Goal: Task Accomplishment & Management: Complete application form

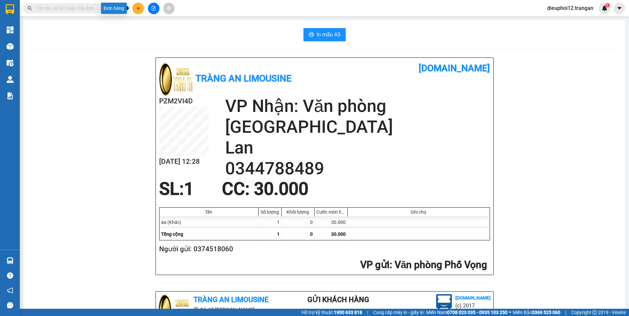
scroll to position [192, 0]
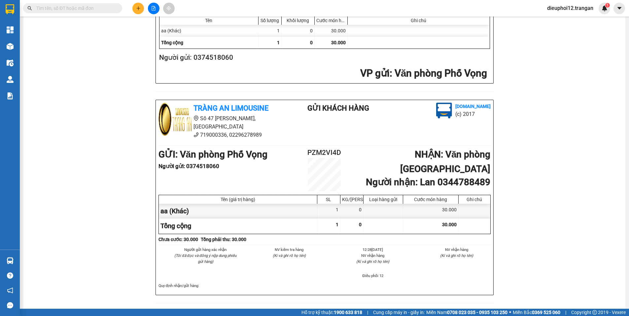
click at [139, 10] on icon "plus" at bounding box center [138, 8] width 5 height 5
click at [150, 22] on div "Tạo đơn hàng" at bounding box center [161, 24] width 50 height 13
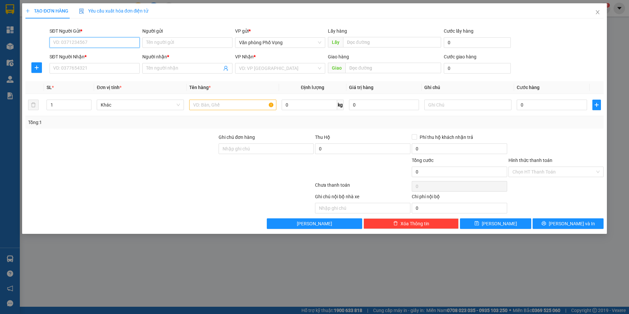
click at [98, 40] on input "SĐT Người Gửi *" at bounding box center [95, 42] width 90 height 11
type input "0982603488"
click at [70, 70] on input "SĐT Người Nhận *" at bounding box center [95, 68] width 90 height 11
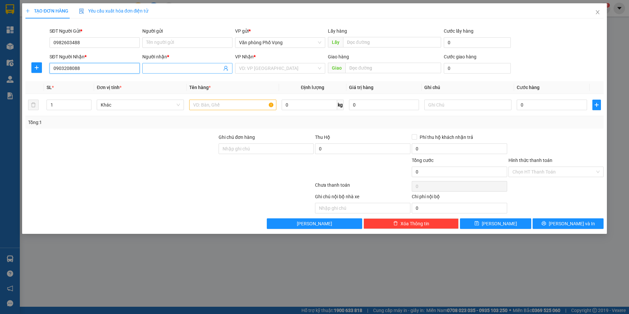
type input "0903208088"
click at [176, 69] on input "Người nhận *" at bounding box center [184, 68] width 76 height 7
drag, startPoint x: 176, startPoint y: 69, endPoint x: 242, endPoint y: 73, distance: 66.8
click at [177, 69] on input "Người nhận *" at bounding box center [184, 68] width 76 height 7
click at [252, 72] on input "search" at bounding box center [278, 68] width 78 height 10
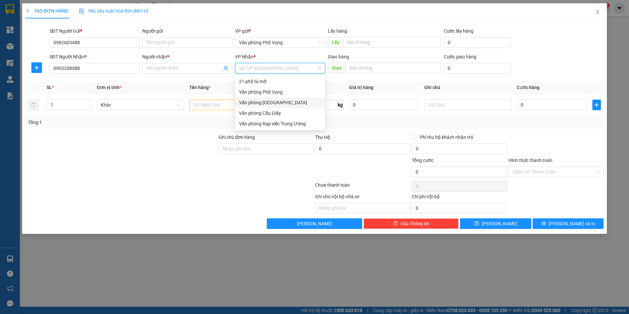
click at [266, 103] on div "Văn phòng [GEOGRAPHIC_DATA]" at bounding box center [280, 102] width 82 height 7
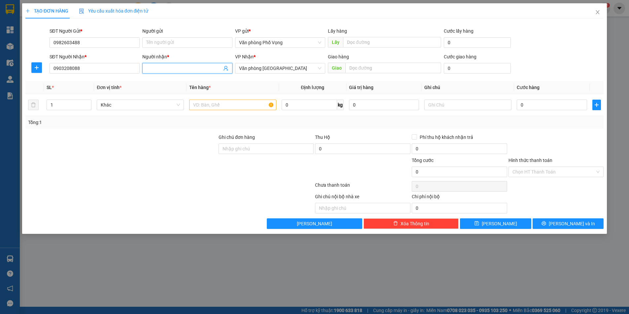
click at [173, 66] on input "Người nhận *" at bounding box center [184, 68] width 76 height 7
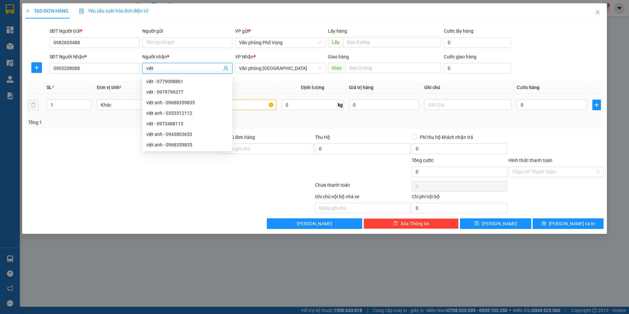
type input "việt"
click at [232, 106] on input "text" at bounding box center [232, 105] width 87 height 11
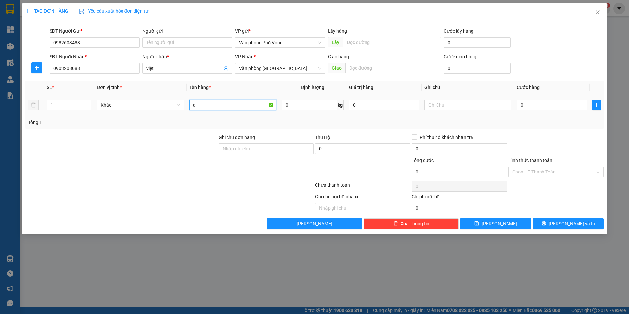
type input "a"
click at [532, 104] on input "0" at bounding box center [552, 105] width 70 height 11
type input "3"
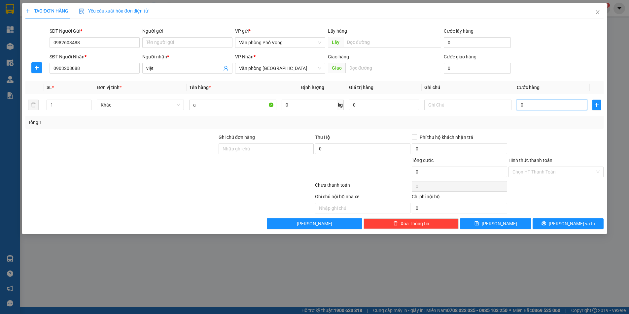
type input "3"
type input "30"
type input "300"
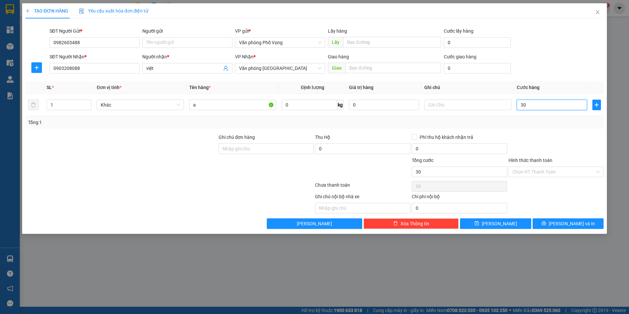
type input "300"
type input "3.000"
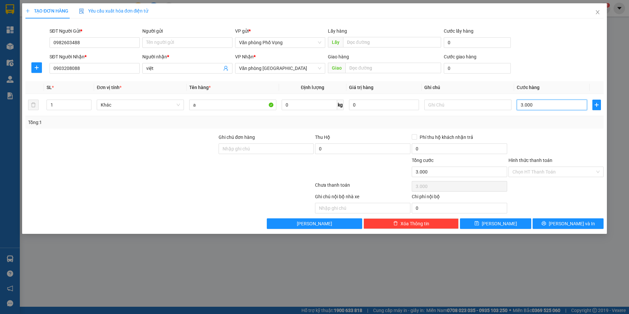
type input "30.000"
drag, startPoint x: 519, startPoint y: 171, endPoint x: 523, endPoint y: 186, distance: 15.1
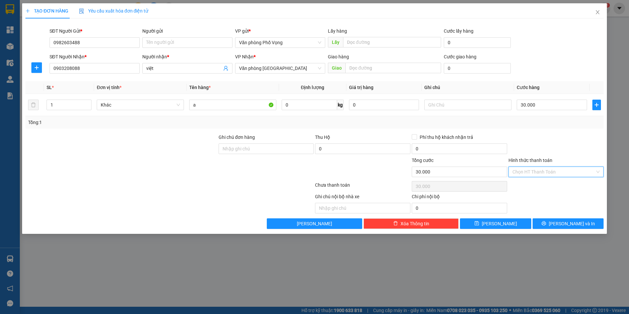
click at [519, 172] on input "Hình thức thanh toán" at bounding box center [554, 172] width 83 height 10
click at [523, 185] on div "Tại văn phòng" at bounding box center [557, 185] width 88 height 7
type input "0"
click at [554, 223] on button "[PERSON_NAME] và In" at bounding box center [568, 224] width 71 height 11
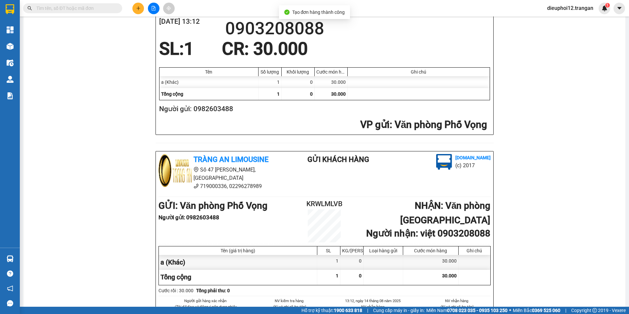
scroll to position [193, 0]
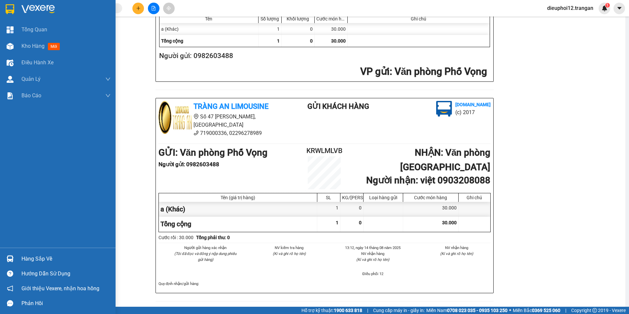
click at [15, 48] on div at bounding box center [10, 47] width 12 height 12
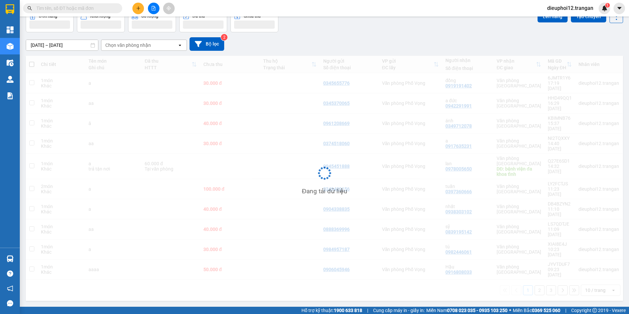
scroll to position [30, 0]
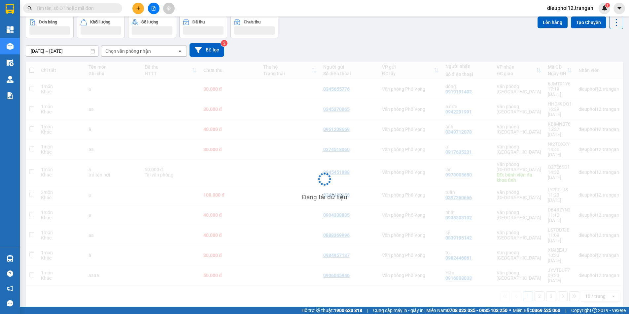
click at [202, 4] on div "Kết quả tìm kiếm ( 0 ) Bộ lọc No Data dieuphoi12.trangan 1" at bounding box center [314, 8] width 629 height 17
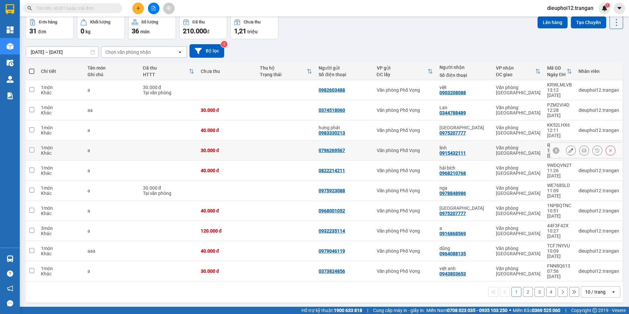
click at [474, 145] on div "linh" at bounding box center [465, 147] width 50 height 5
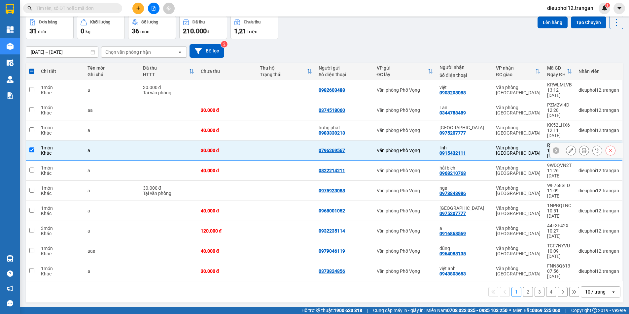
drag, startPoint x: 474, startPoint y: 130, endPoint x: 443, endPoint y: 132, distance: 31.4
click at [443, 145] on div "linh 0915432111" at bounding box center [465, 150] width 50 height 11
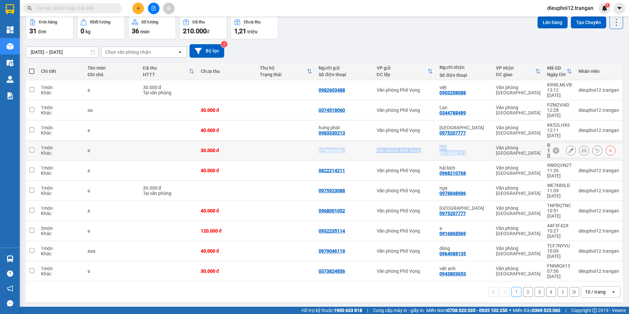
drag, startPoint x: 300, startPoint y: 125, endPoint x: 471, endPoint y: 133, distance: 170.6
click at [471, 141] on tr "1 món Khác a 30.000 đ 0796269567 Văn phòng Phố Vọng linh 0915432111 [GEOGRAPHIC…" at bounding box center [324, 151] width 597 height 20
checkbox input "true"
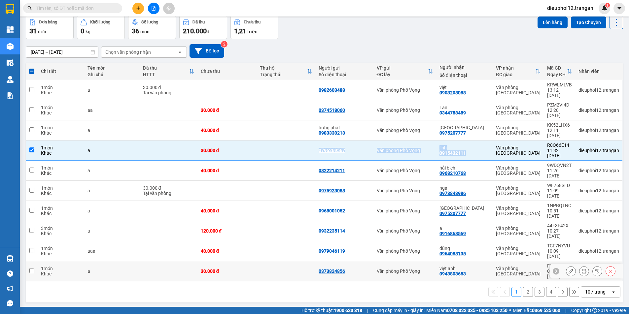
copy tr "0796269567 Văn phòng Phố Vọng linh 0915432111"
drag, startPoint x: 188, startPoint y: 10, endPoint x: 185, endPoint y: 3, distance: 7.4
click at [188, 10] on div "Kết quả tìm kiếm ( 0 ) Bộ lọc No Data dieuphoi12.trangan 1" at bounding box center [314, 8] width 629 height 17
click at [136, 10] on button at bounding box center [138, 9] width 12 height 12
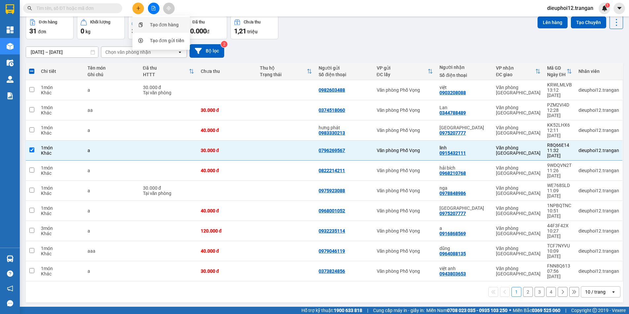
click at [143, 22] on div at bounding box center [140, 24] width 8 height 7
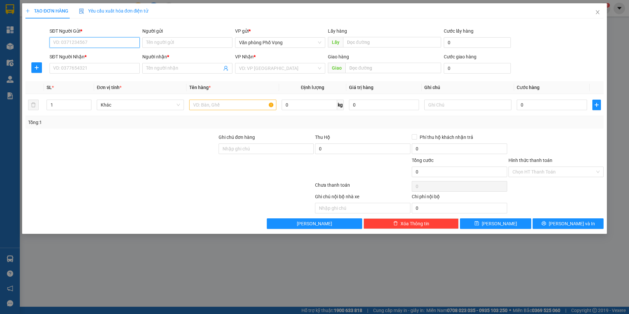
click at [126, 45] on input "SĐT Người Gửi *" at bounding box center [95, 42] width 90 height 11
click at [88, 54] on div "0964621112" at bounding box center [94, 55] width 82 height 7
type input "0964621112"
type input "0972036241"
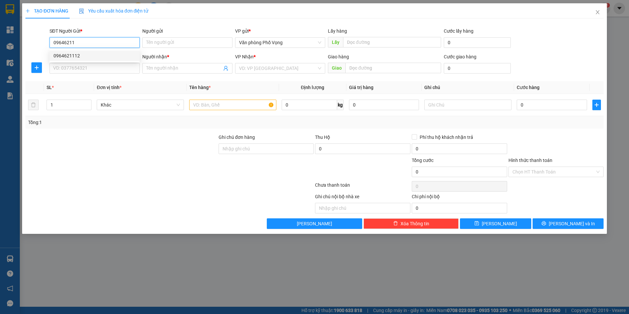
type input "thành"
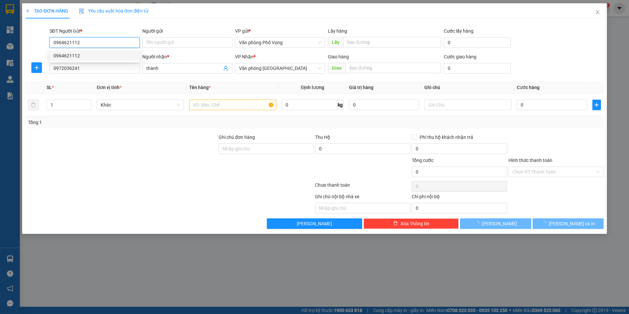
type input "30.000"
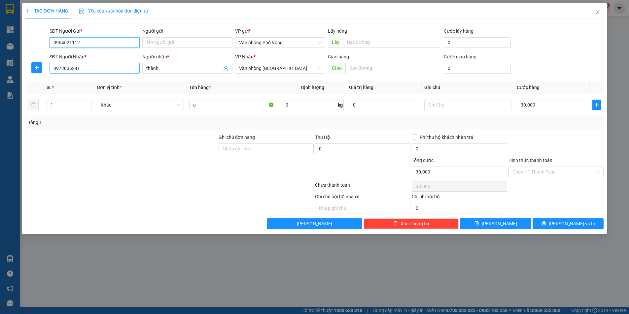
type input "0964621112"
click at [96, 70] on input "0972036241" at bounding box center [95, 68] width 90 height 11
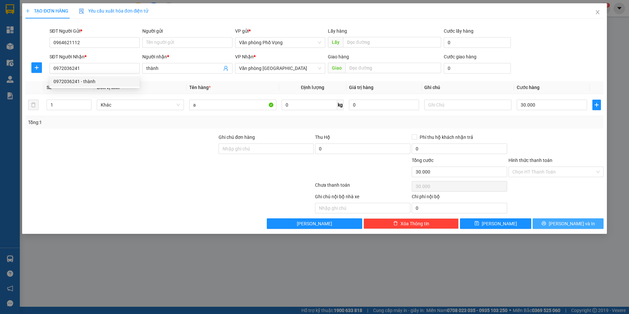
click at [576, 226] on span "[PERSON_NAME] và In" at bounding box center [572, 223] width 46 height 7
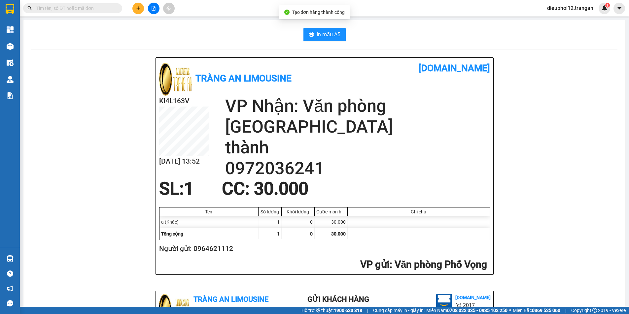
scroll to position [193, 0]
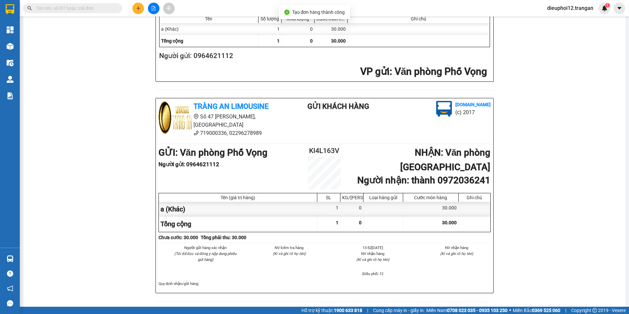
drag, startPoint x: 628, startPoint y: 134, endPoint x: 628, endPoint y: 308, distance: 174.4
click at [628, 307] on footer "Hỗ trợ kỹ thuật: 1900 633 818 | Cung cấp máy in - giấy in: [GEOGRAPHIC_DATA] 07…" at bounding box center [314, 310] width 629 height 7
click at [628, 308] on footer "Hỗ trợ kỹ thuật: 1900 633 818 | Cung cấp máy in - giấy in: [GEOGRAPHIC_DATA] 07…" at bounding box center [314, 310] width 629 height 7
click at [134, 9] on button at bounding box center [138, 9] width 12 height 12
click at [102, 100] on div "Tràng An Limousine [DOMAIN_NAME] KI4L163V [DATE] 13:52 VP Nhận: Văn phòng [GEOG…" at bounding box center [324, 86] width 586 height 445
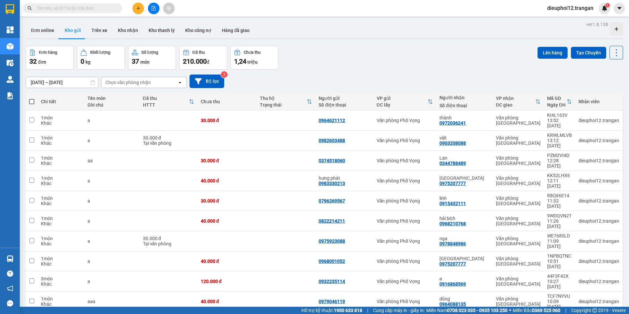
click at [138, 7] on icon "plus" at bounding box center [138, 8] width 5 height 5
click at [161, 22] on div "Tạo đơn hàng" at bounding box center [164, 24] width 29 height 7
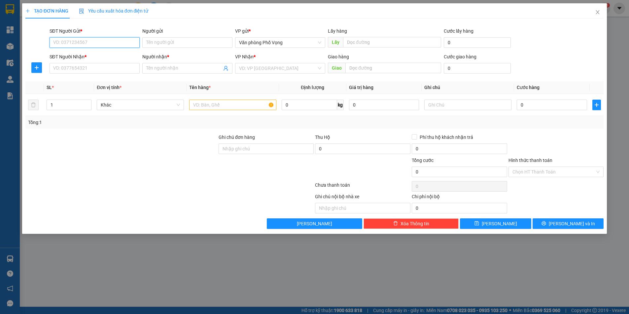
click at [93, 40] on input "SĐT Người Gửi *" at bounding box center [95, 42] width 90 height 11
click at [80, 54] on div "0852865882" at bounding box center [94, 55] width 82 height 7
type input "0852865882"
type input "0858090666"
type input "huy"
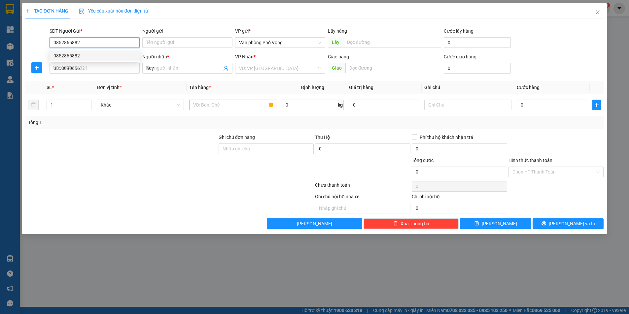
type input "30.000"
type input "0852865882"
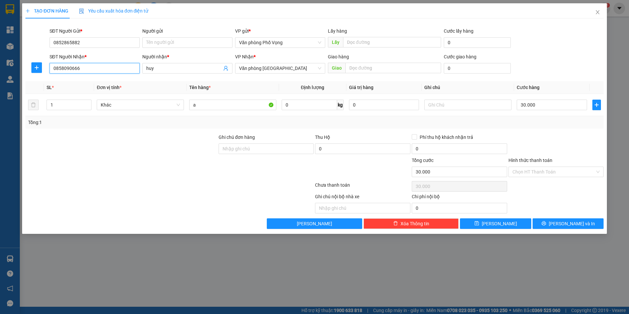
click at [104, 67] on input "0858090666" at bounding box center [95, 68] width 90 height 11
click at [73, 78] on div "0911265562 - giang" at bounding box center [94, 81] width 82 height 7
type input "0911265562"
type input "giang"
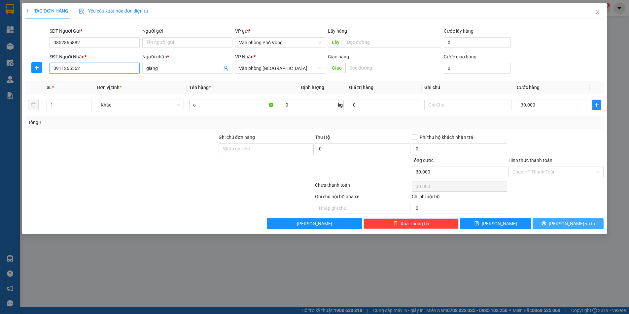
type input "0911265562"
click at [570, 221] on span "[PERSON_NAME] và In" at bounding box center [572, 223] width 46 height 7
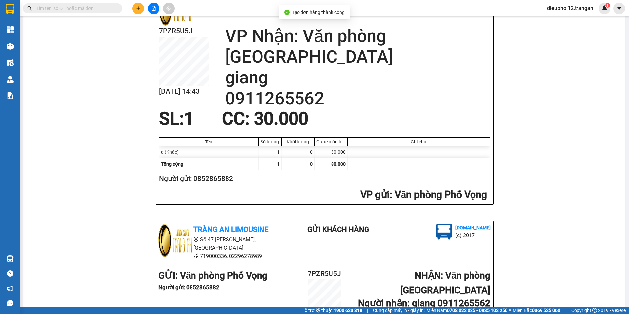
scroll to position [193, 0]
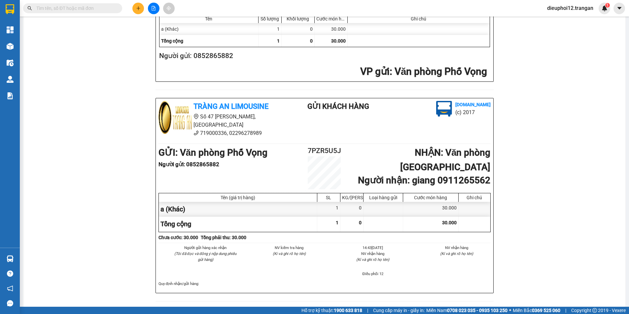
click at [137, 11] on button at bounding box center [138, 9] width 12 height 12
click at [165, 29] on div "Tạo đơn hàng" at bounding box center [161, 24] width 50 height 13
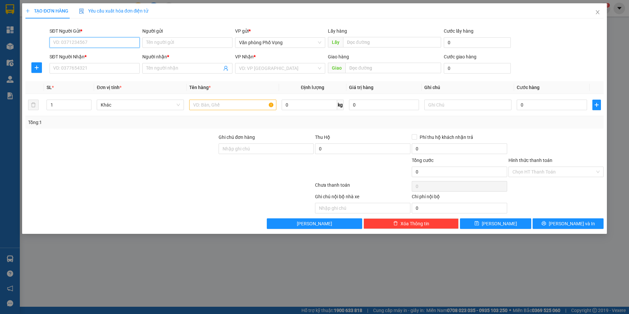
click at [79, 46] on input "SĐT Người Gửi *" at bounding box center [95, 42] width 90 height 11
type input "0988015313"
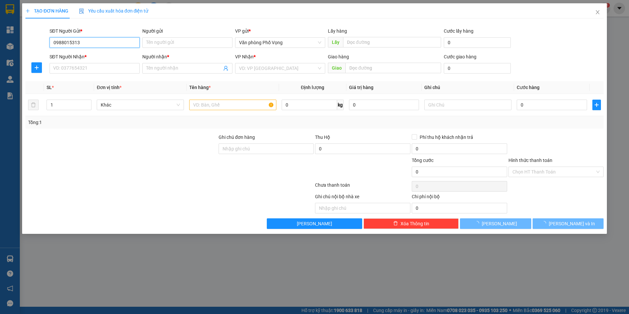
click at [93, 44] on input "0988015313" at bounding box center [95, 42] width 90 height 11
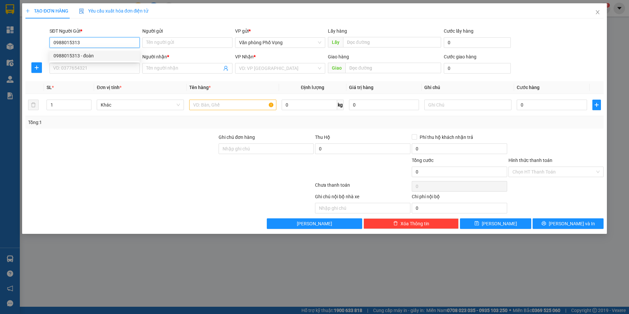
click at [78, 55] on div "0988015313 - đoàn" at bounding box center [94, 55] width 82 height 7
type input "đoàn"
type input "0346339338"
type input "thắng"
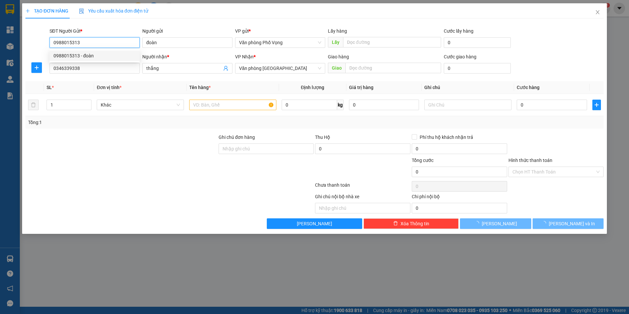
type input "40.000"
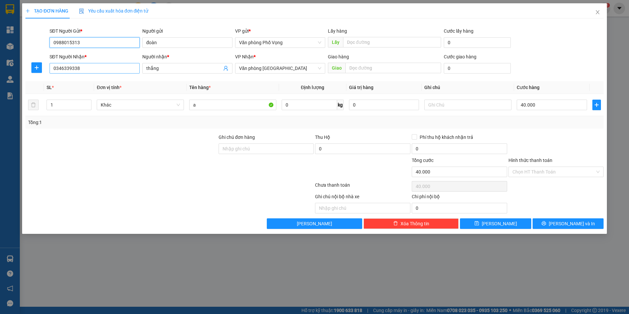
type input "0988015313"
click at [97, 71] on input "0346339338" at bounding box center [95, 68] width 90 height 11
click at [74, 82] on div "0346339338 - thắng" at bounding box center [94, 81] width 82 height 7
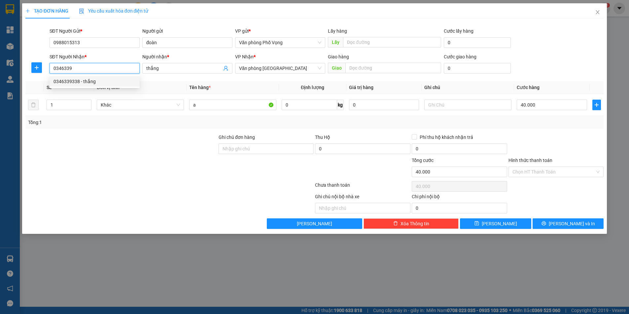
type input "0346339338"
type input "30.000"
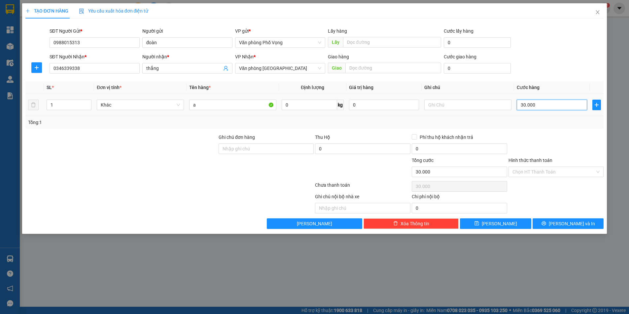
click at [564, 108] on input "30.000" at bounding box center [552, 105] width 70 height 11
type input "5"
type input "50"
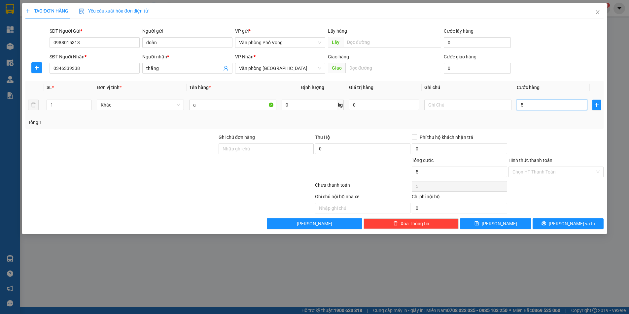
type input "50"
type input "500"
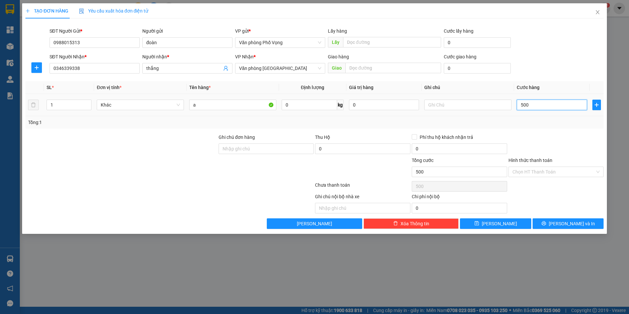
type input "5.000"
type input "50.000"
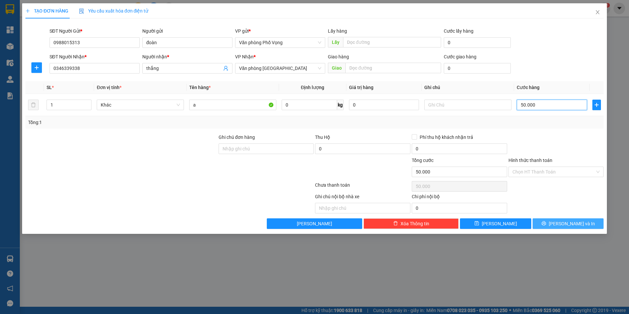
type input "50.000"
click at [570, 225] on span "[PERSON_NAME] và In" at bounding box center [572, 223] width 46 height 7
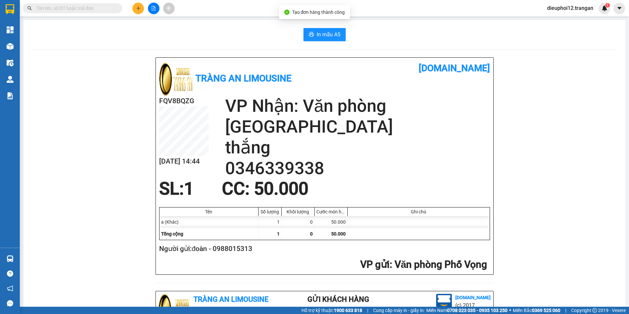
scroll to position [193, 0]
